Goal: Task Accomplishment & Management: Use online tool/utility

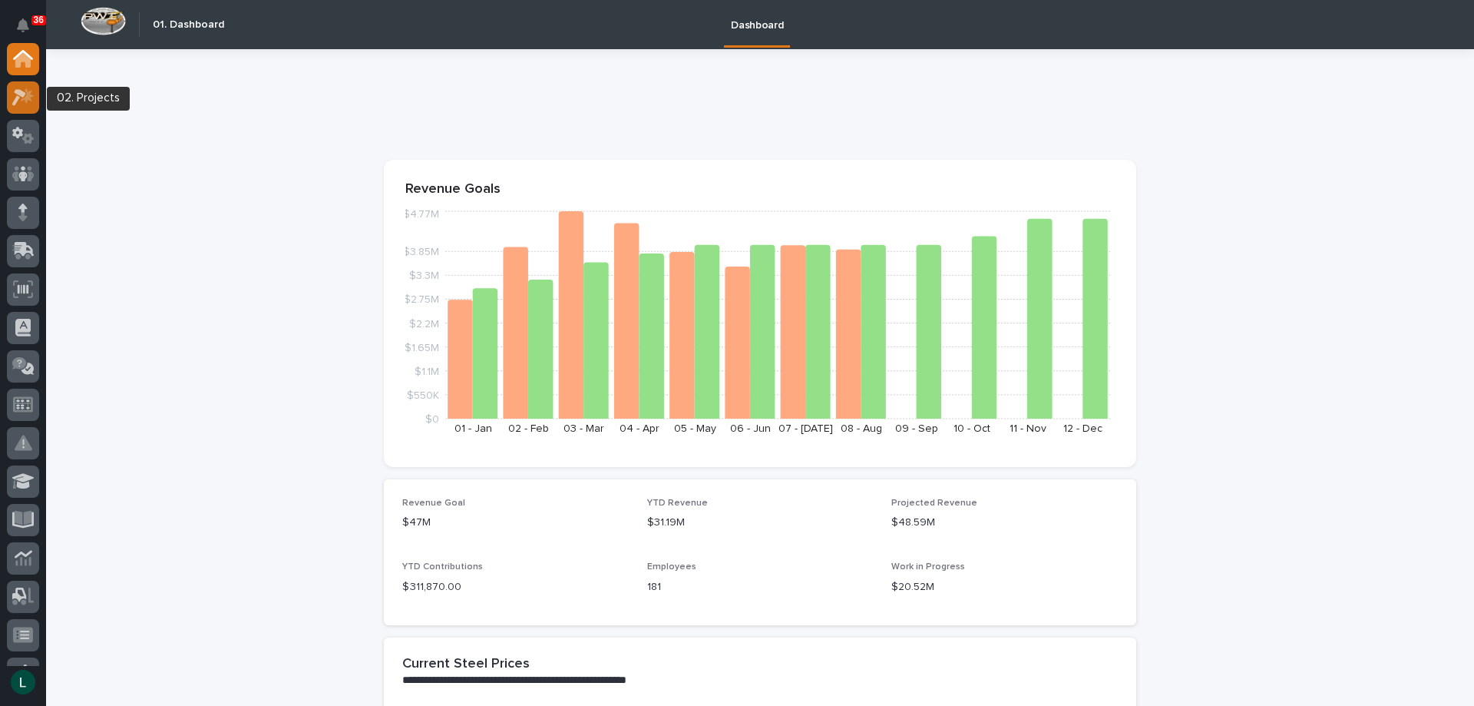
click at [21, 94] on icon at bounding box center [19, 97] width 14 height 17
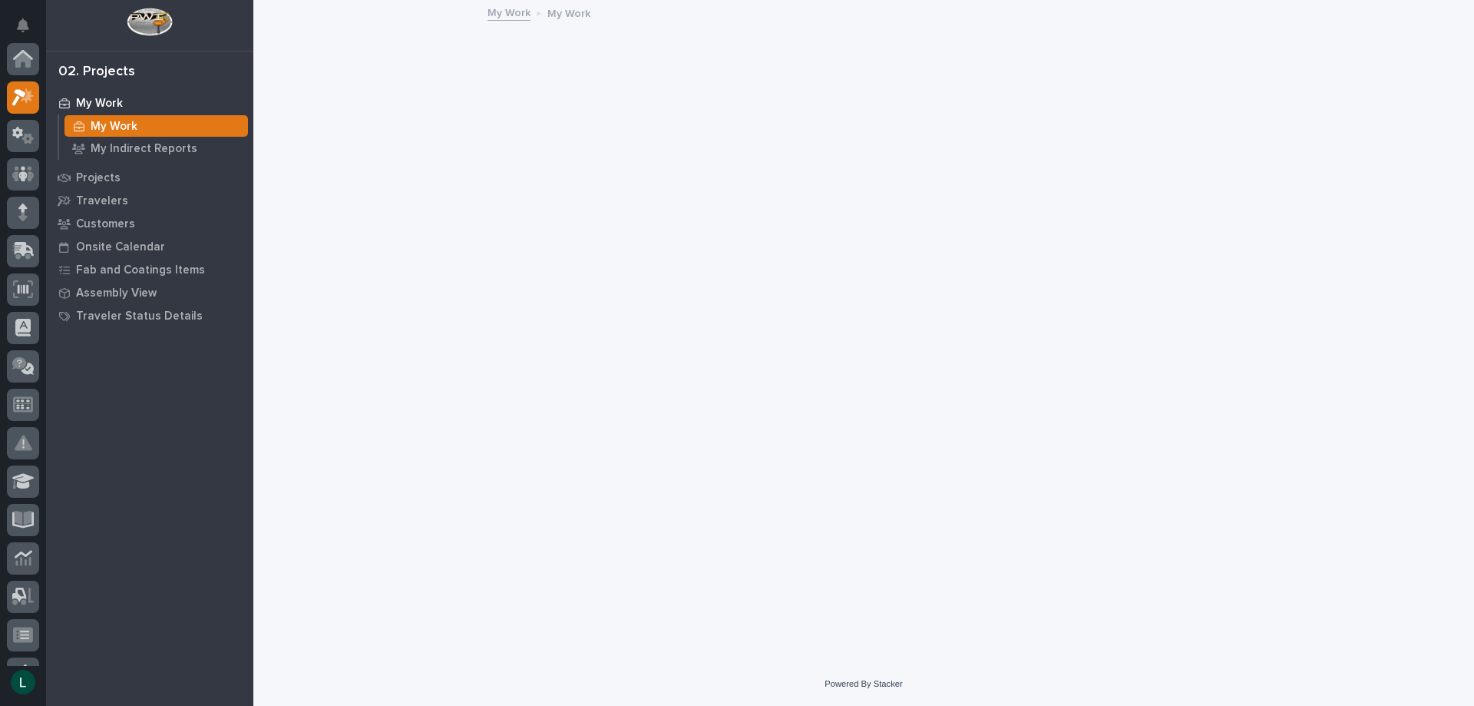
scroll to position [38, 0]
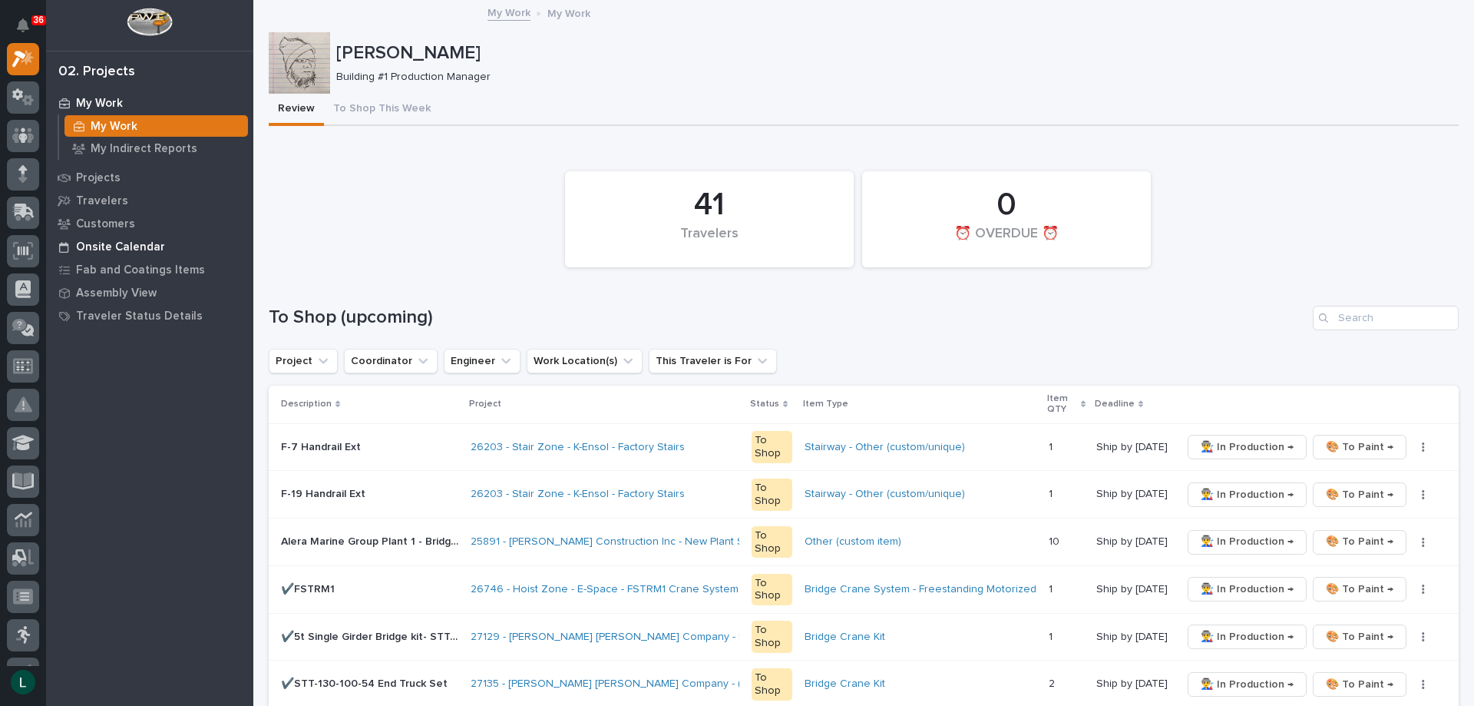
click at [120, 243] on p "Onsite Calendar" at bounding box center [120, 247] width 89 height 14
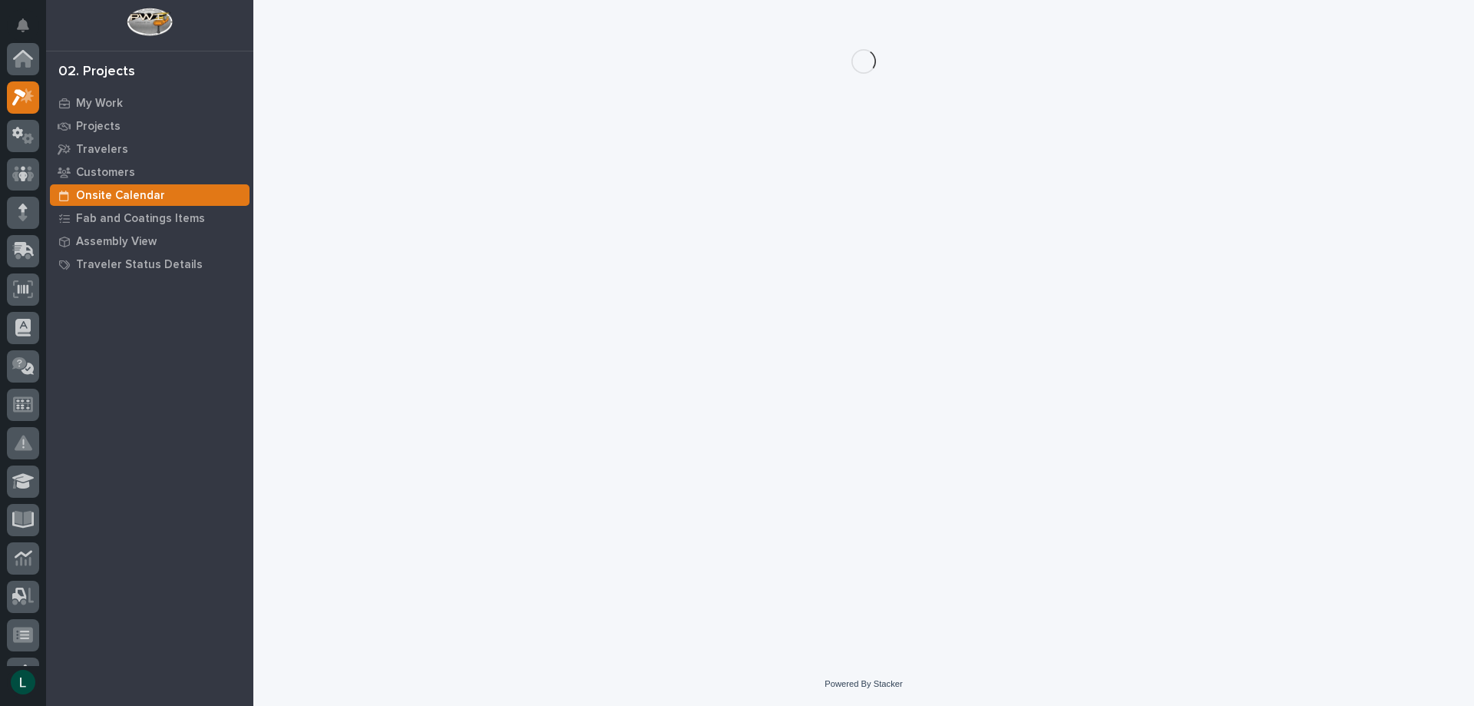
scroll to position [38, 0]
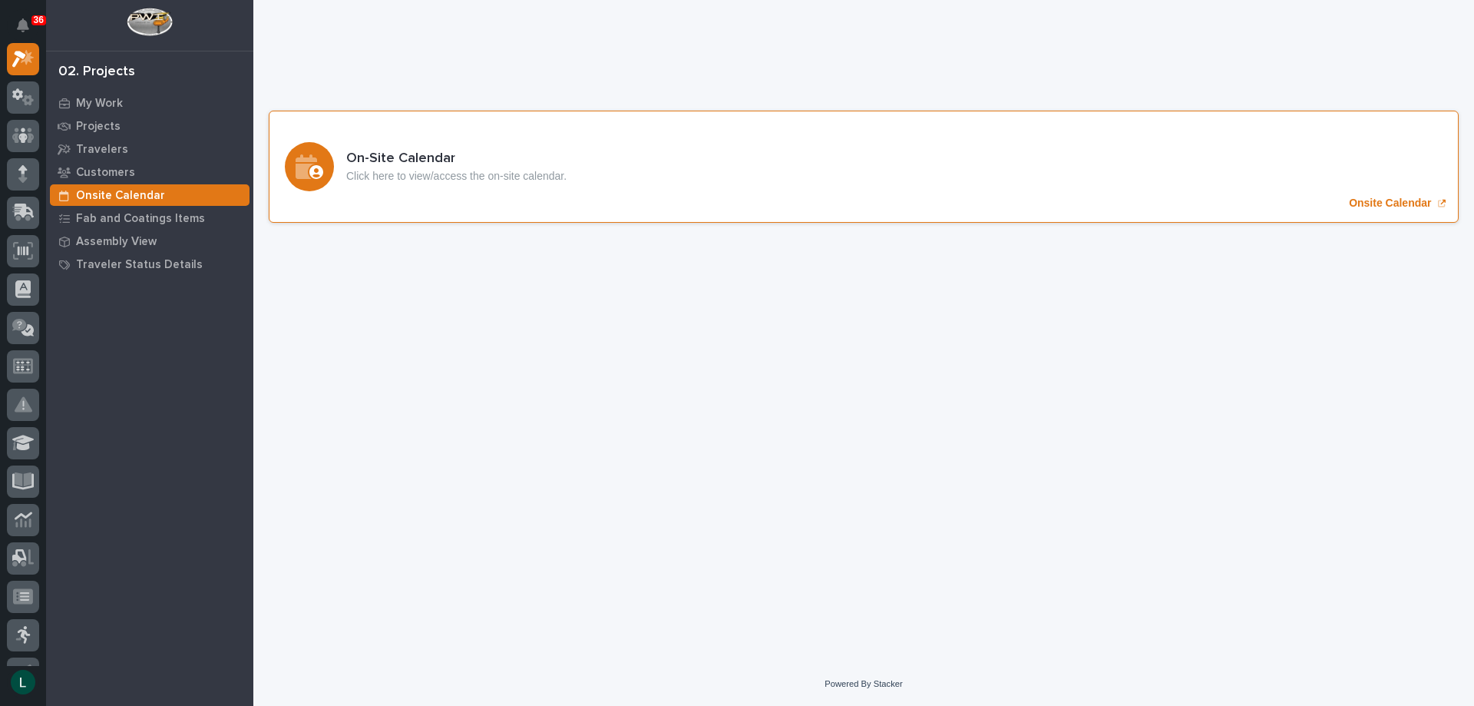
click at [317, 162] on icon "Onsite Calendar" at bounding box center [306, 166] width 21 height 25
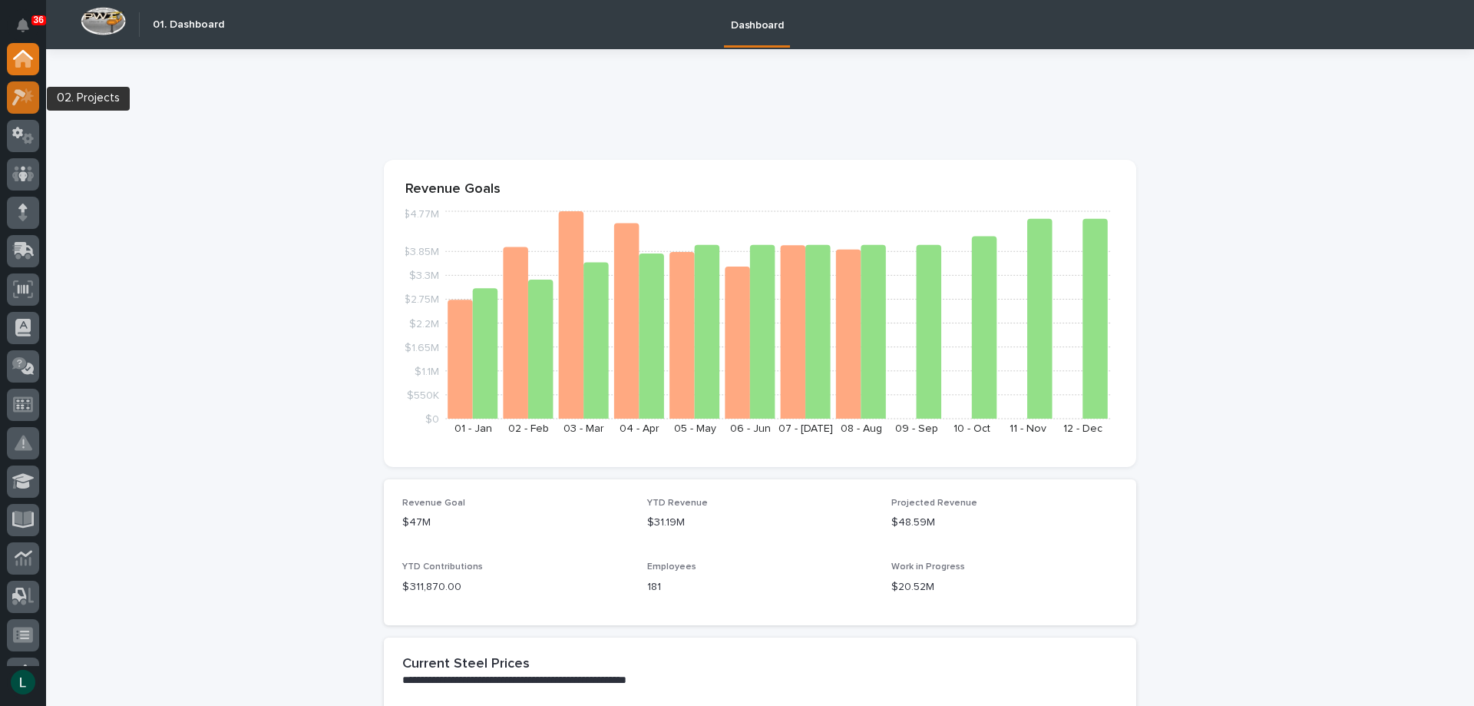
click at [26, 94] on icon at bounding box center [23, 97] width 22 height 18
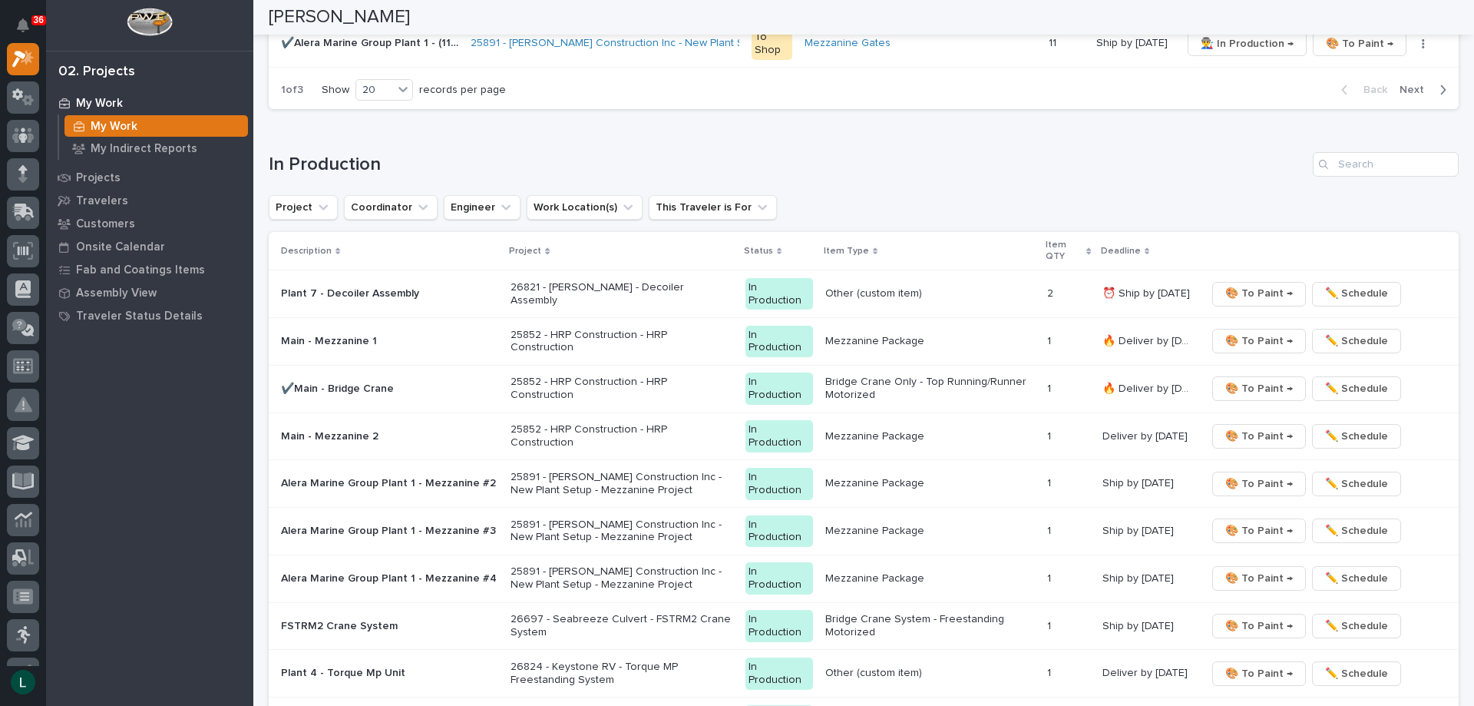
scroll to position [1305, 0]
click at [1253, 384] on span "🎨 To Paint →" at bounding box center [1259, 388] width 68 height 18
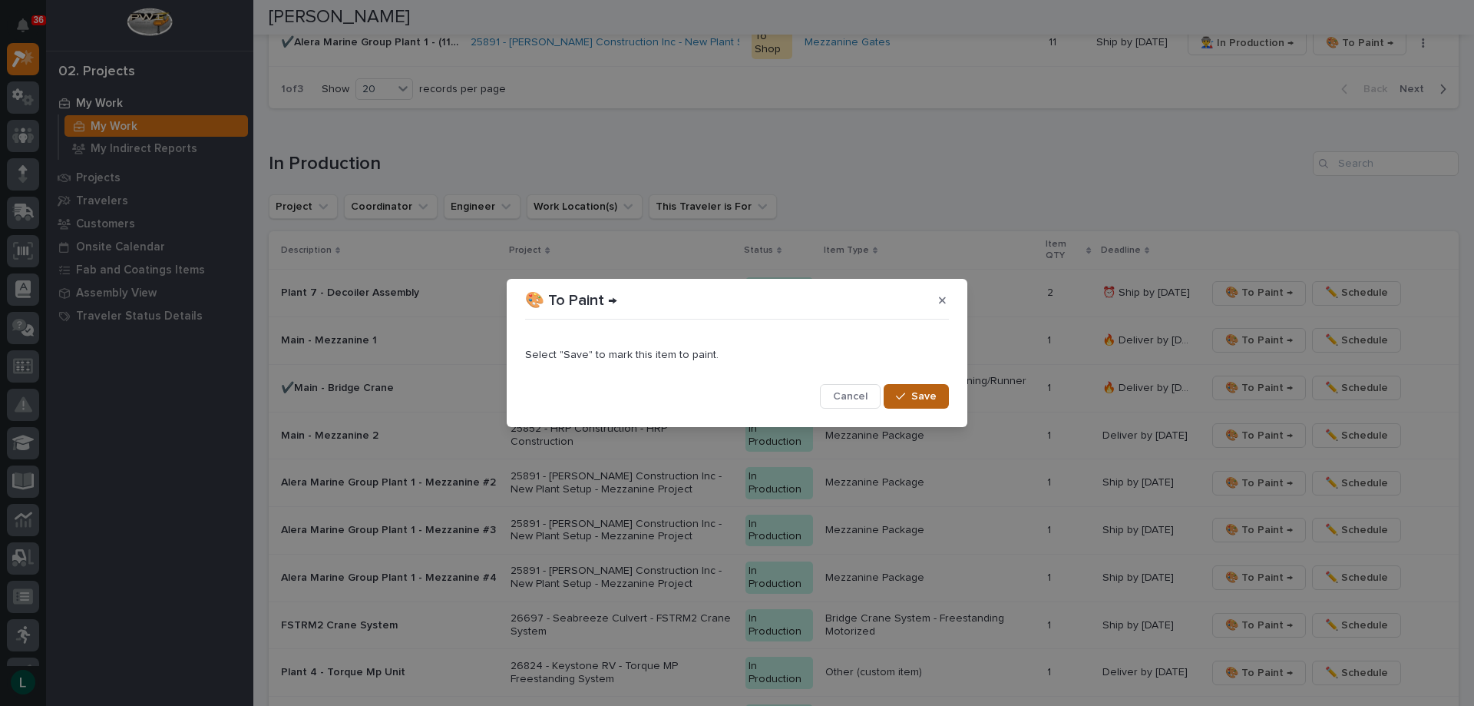
click at [924, 390] on span "Save" at bounding box center [923, 396] width 25 height 14
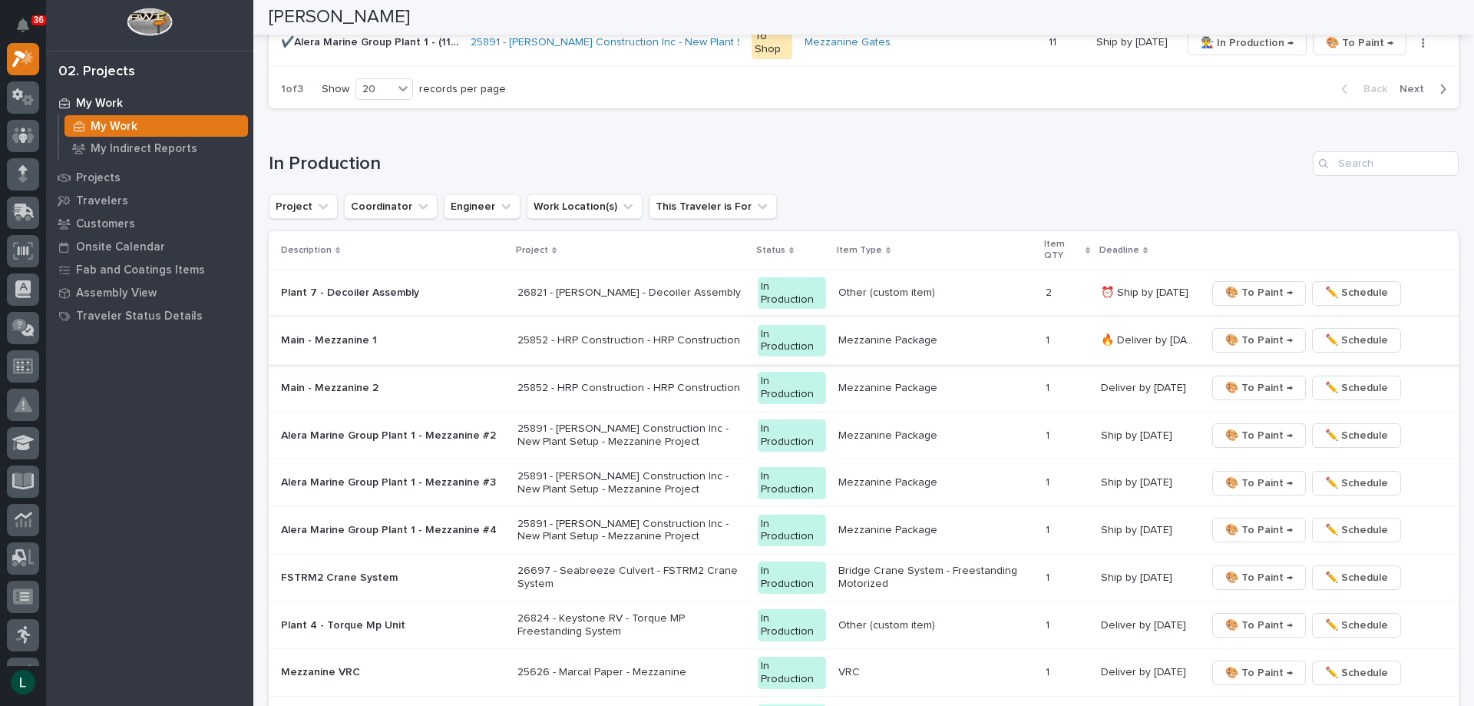
scroll to position [1282, 0]
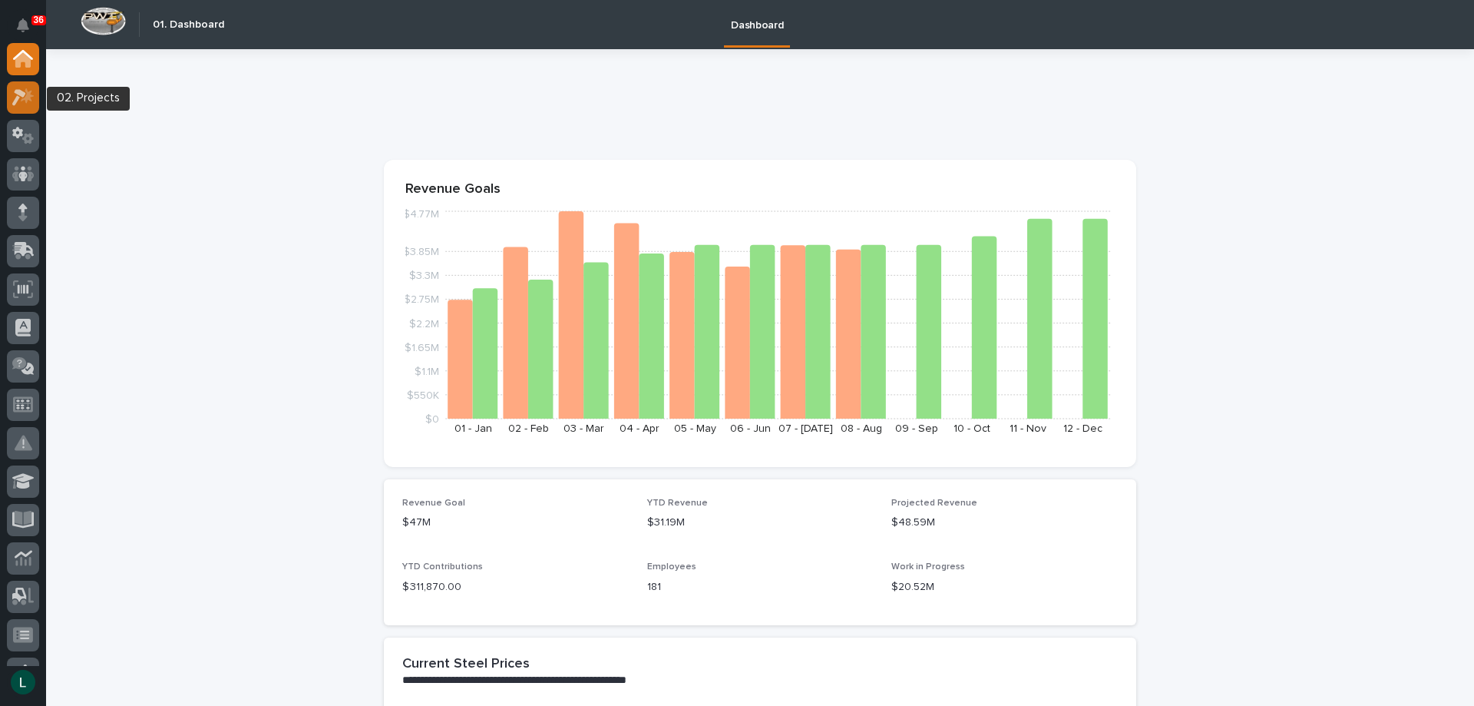
click at [25, 96] on icon at bounding box center [23, 97] width 22 height 18
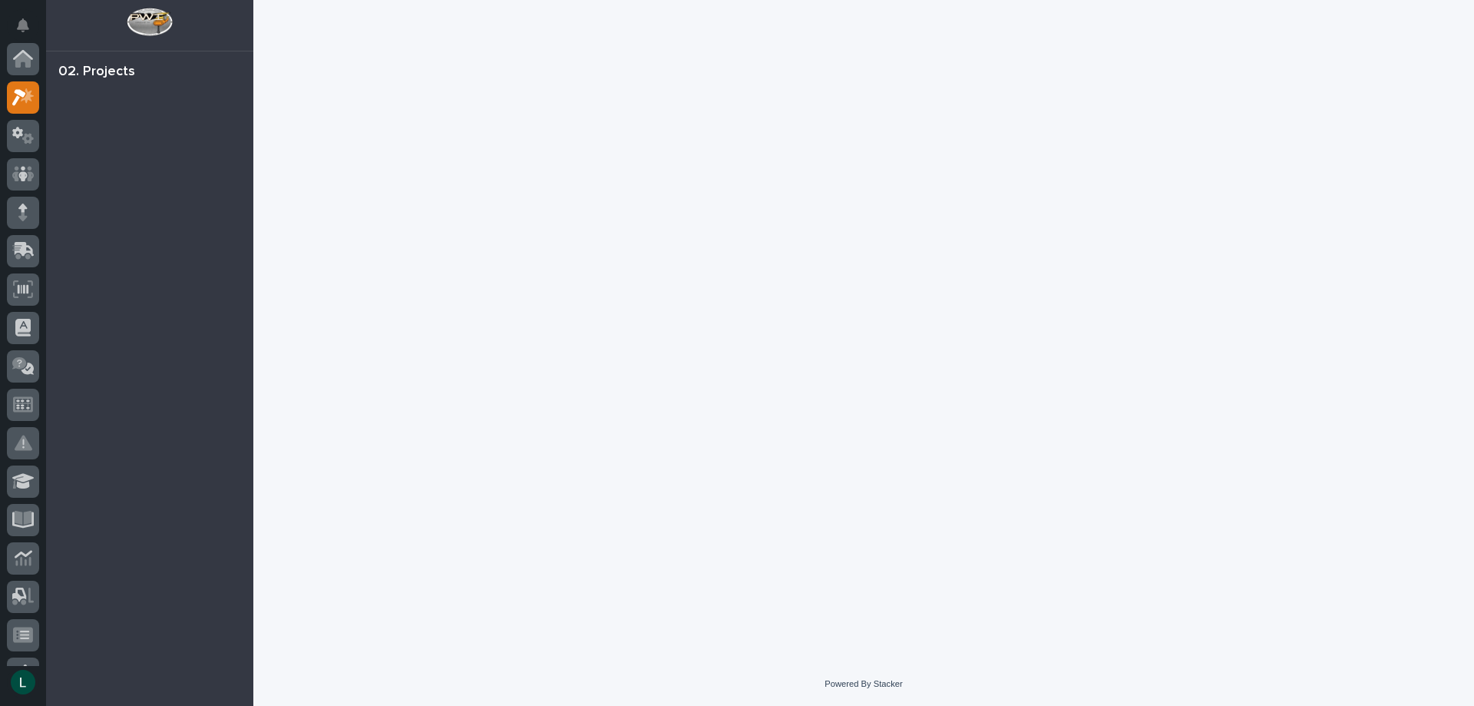
scroll to position [38, 0]
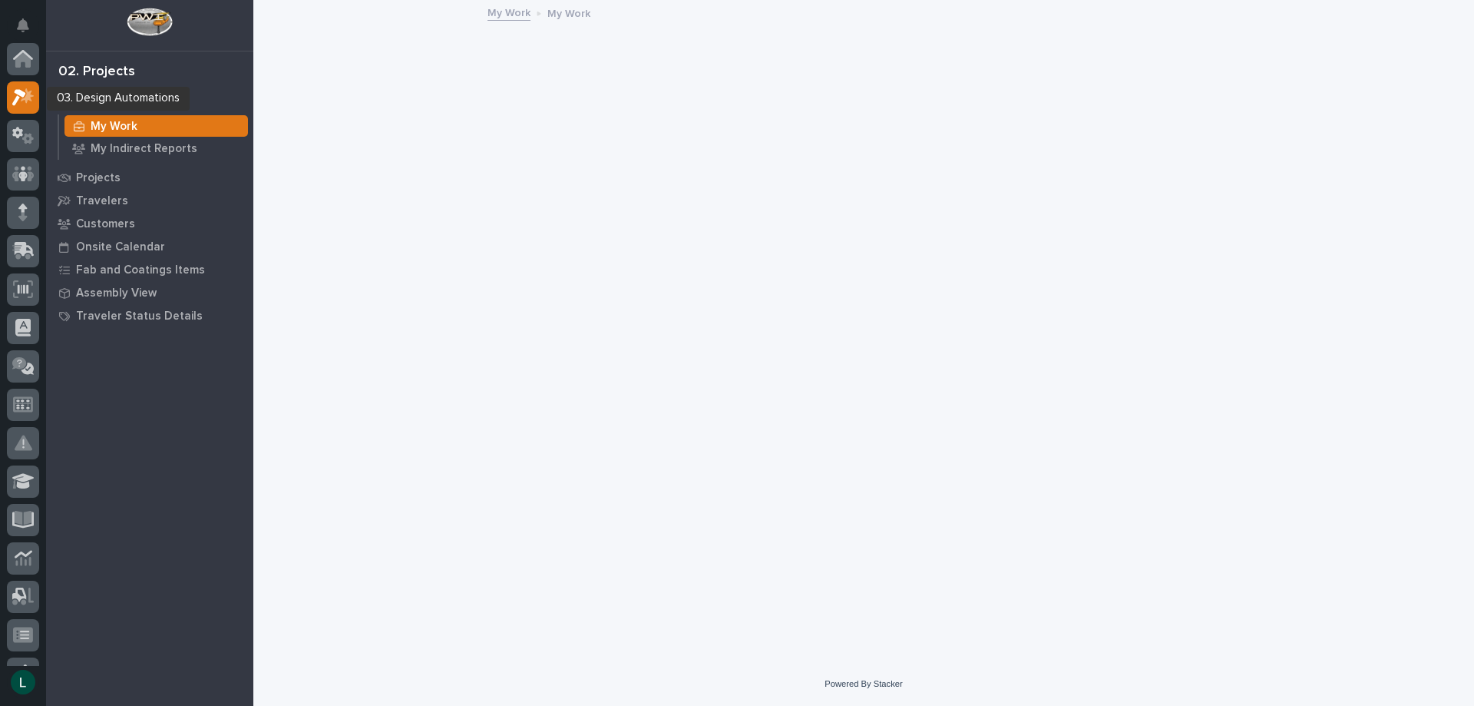
scroll to position [38, 0]
